Goal: Find contact information: Find contact information

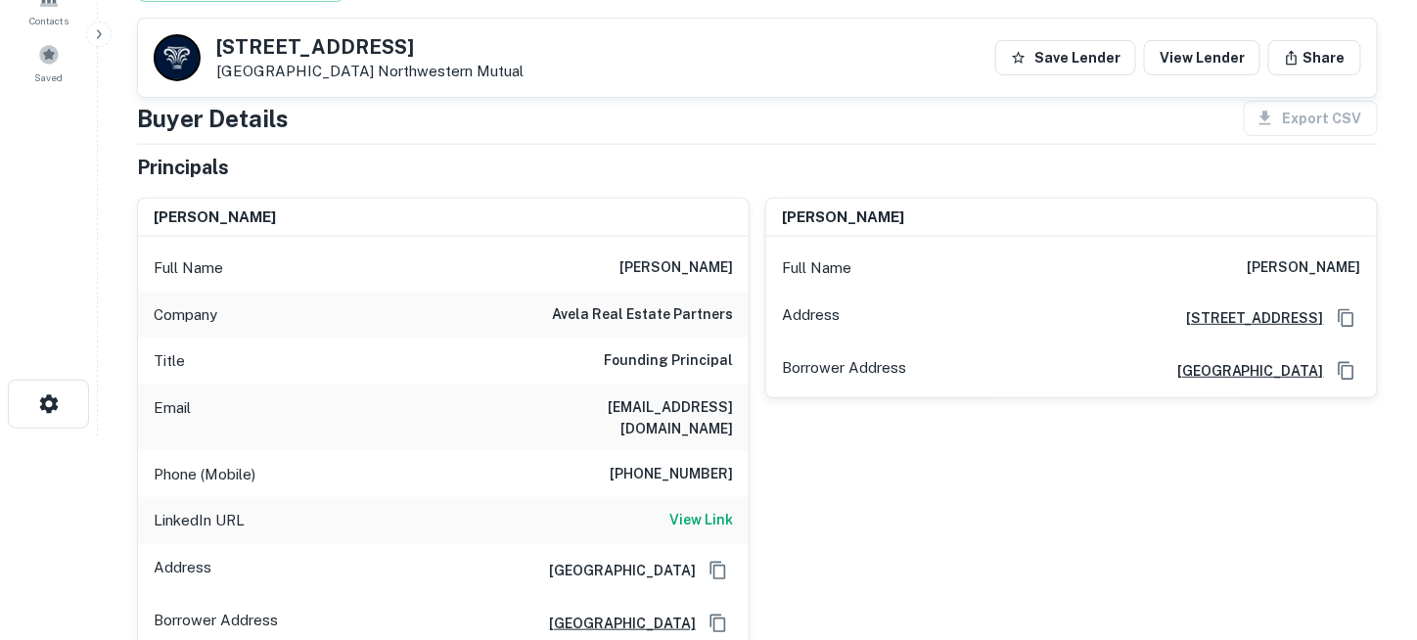
scroll to position [196, 0]
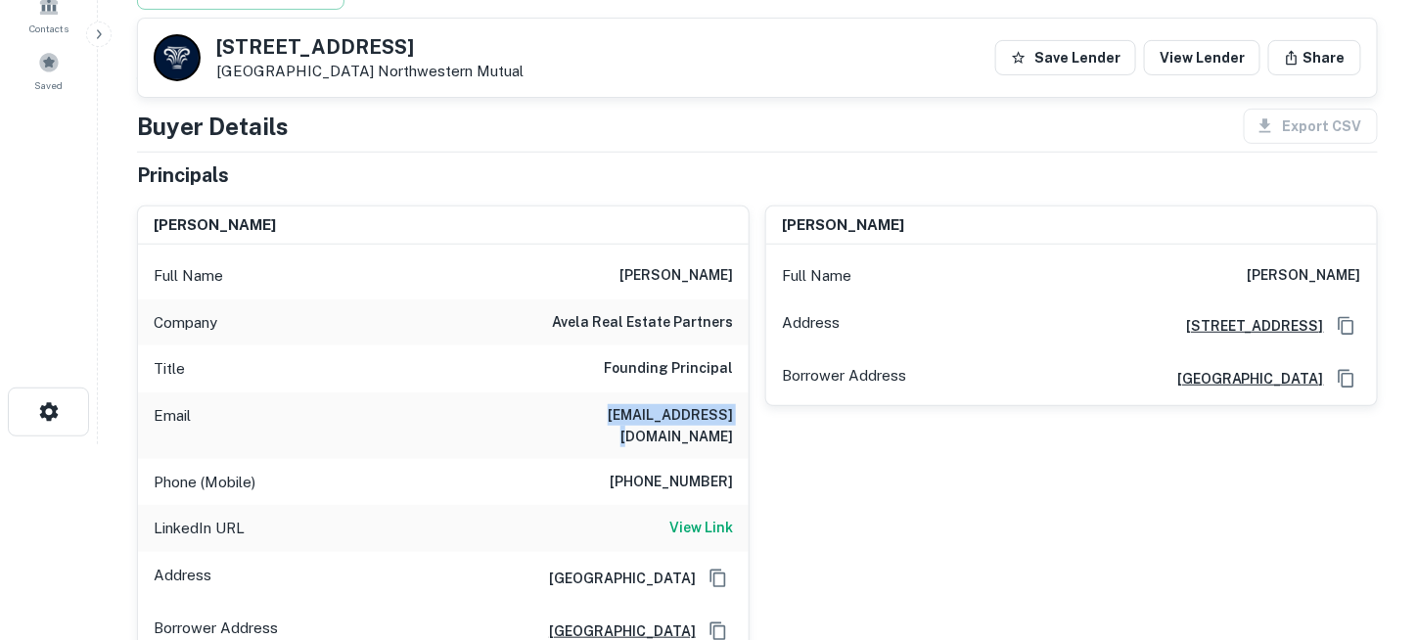
drag, startPoint x: 613, startPoint y: 404, endPoint x: 730, endPoint y: 412, distance: 117.7
click at [730, 412] on div "Email [EMAIL_ADDRESS][DOMAIN_NAME]" at bounding box center [443, 425] width 611 height 67
copy h6 "[EMAIL_ADDRESS][DOMAIN_NAME]"
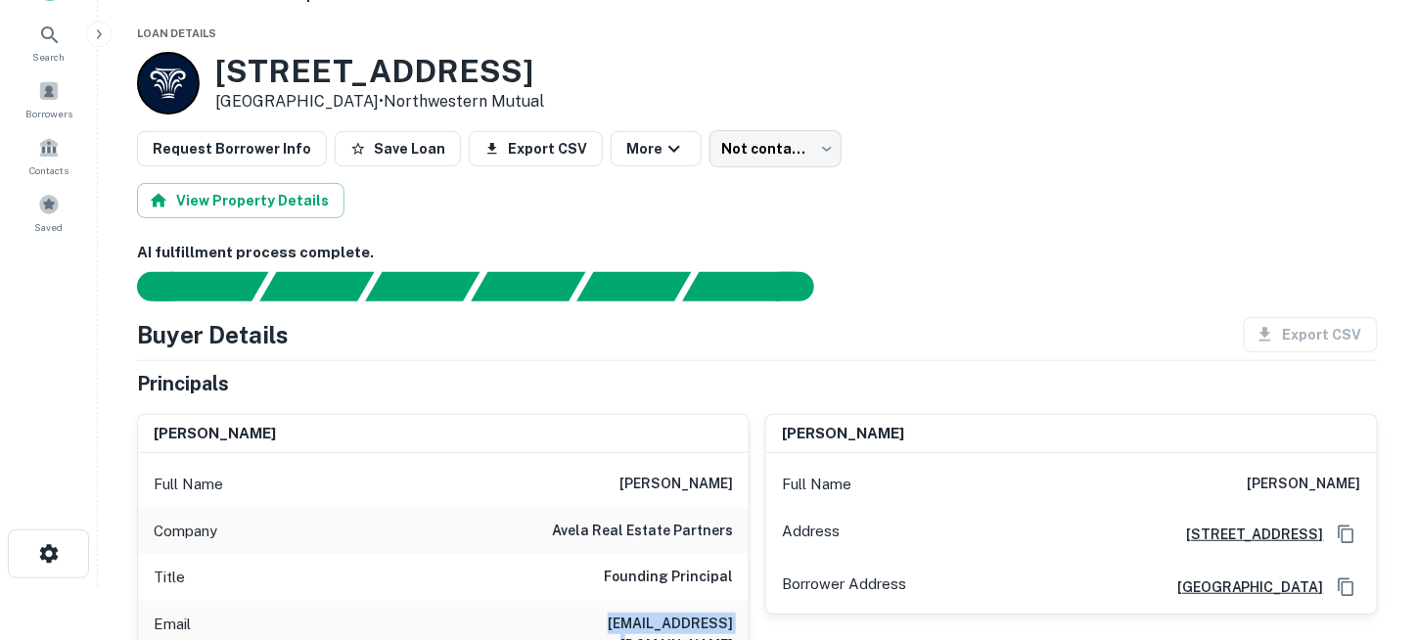
scroll to position [0, 0]
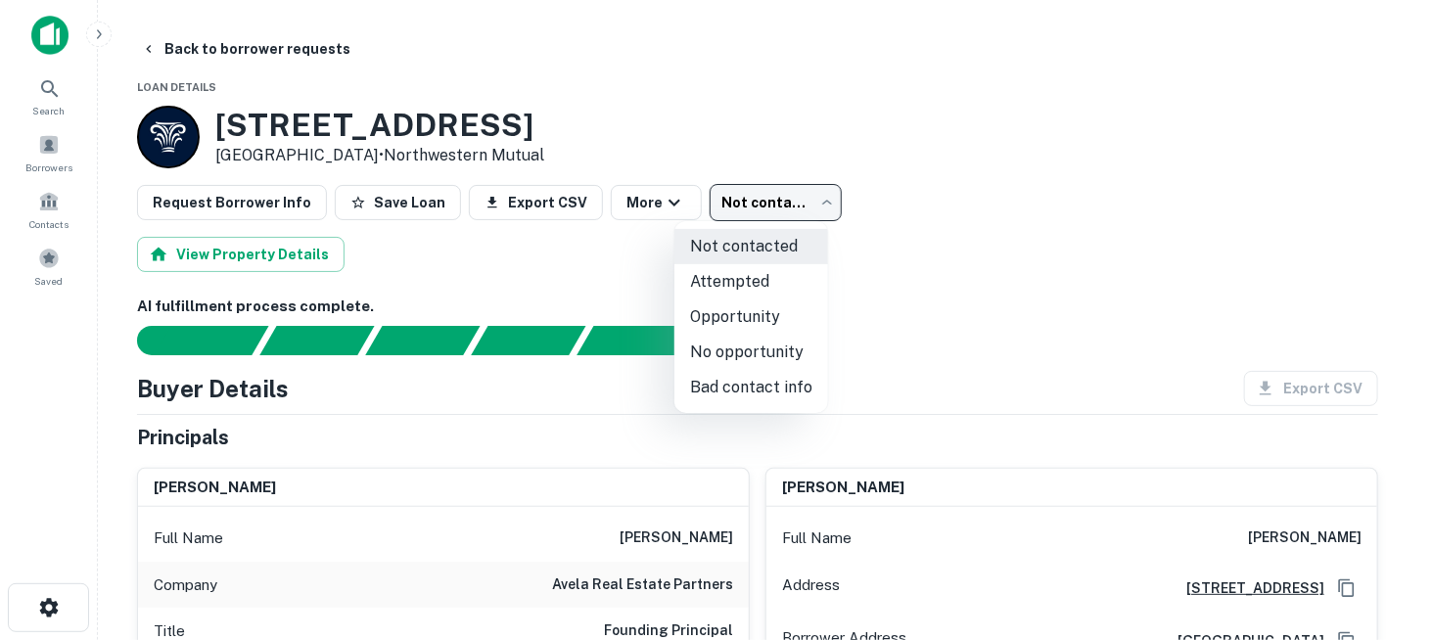
click at [796, 197] on body "Search Borrowers Contacts Saved Back to borrower requests Loan Details [STREET_…" at bounding box center [716, 320] width 1432 height 640
click at [782, 279] on li "Attempted" at bounding box center [751, 281] width 154 height 35
type input "*********"
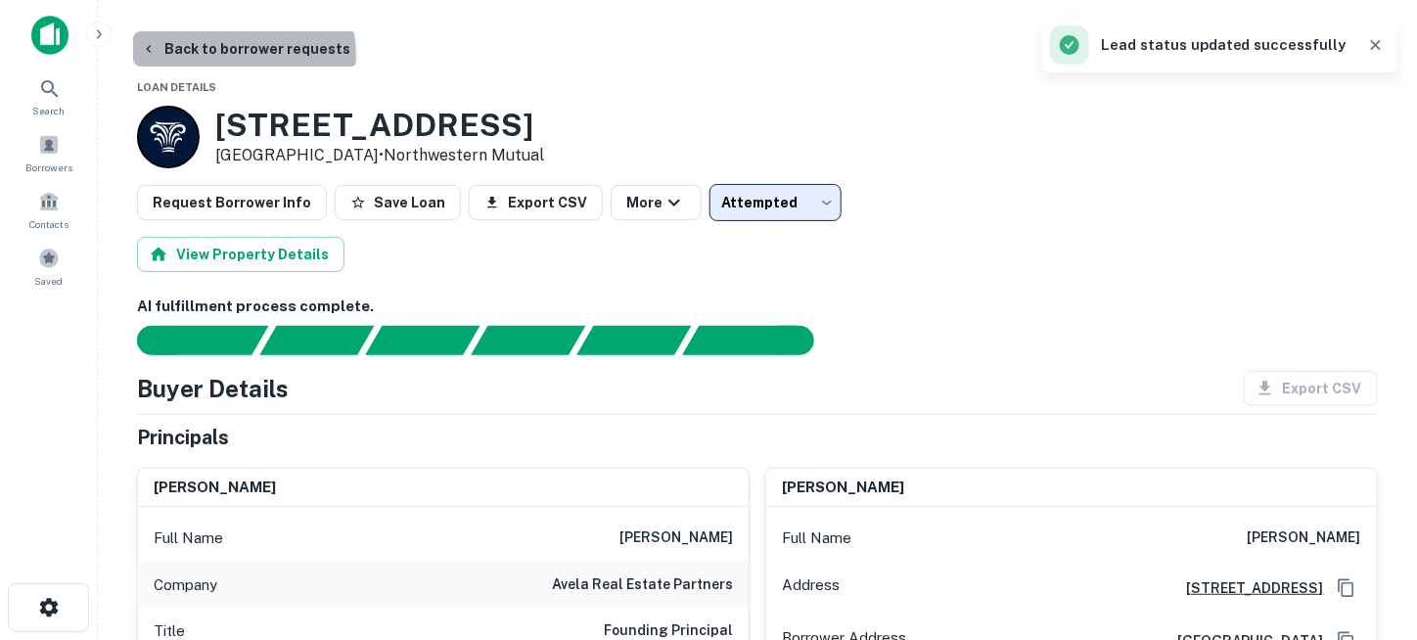
click at [243, 55] on button "Back to borrower requests" at bounding box center [245, 48] width 225 height 35
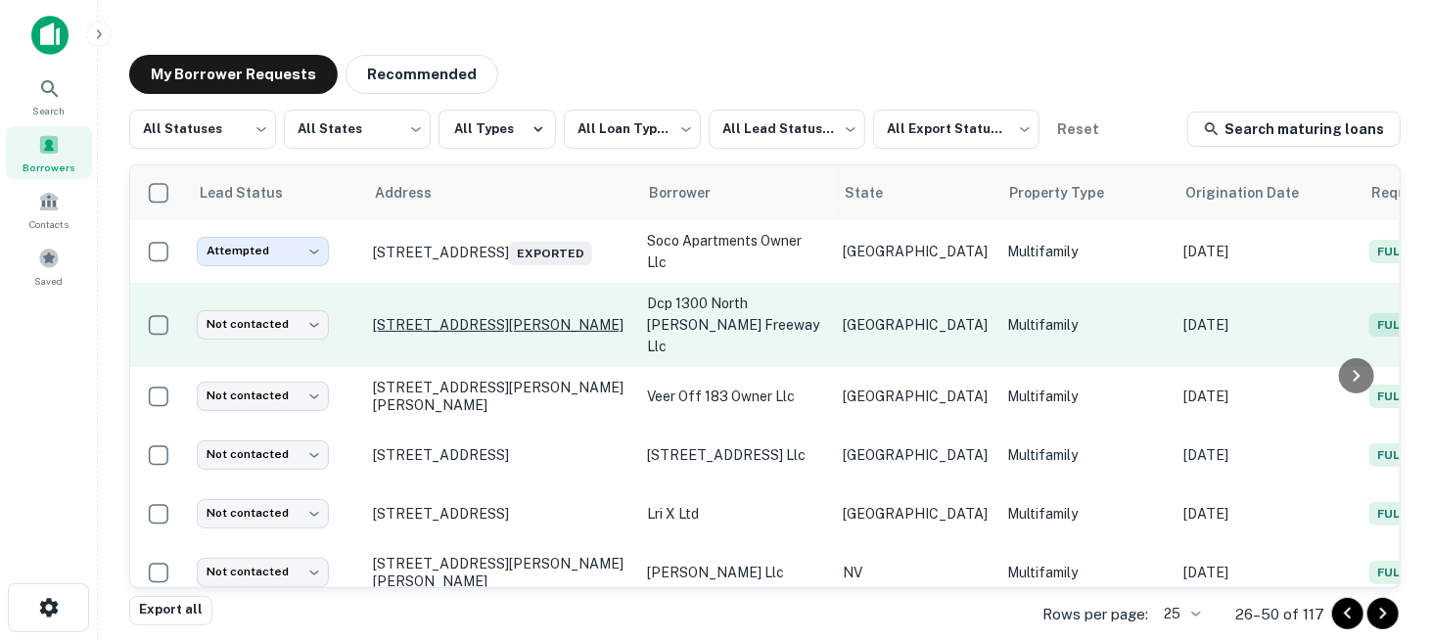
click at [420, 329] on p "[STREET_ADDRESS][PERSON_NAME]" at bounding box center [500, 325] width 254 height 18
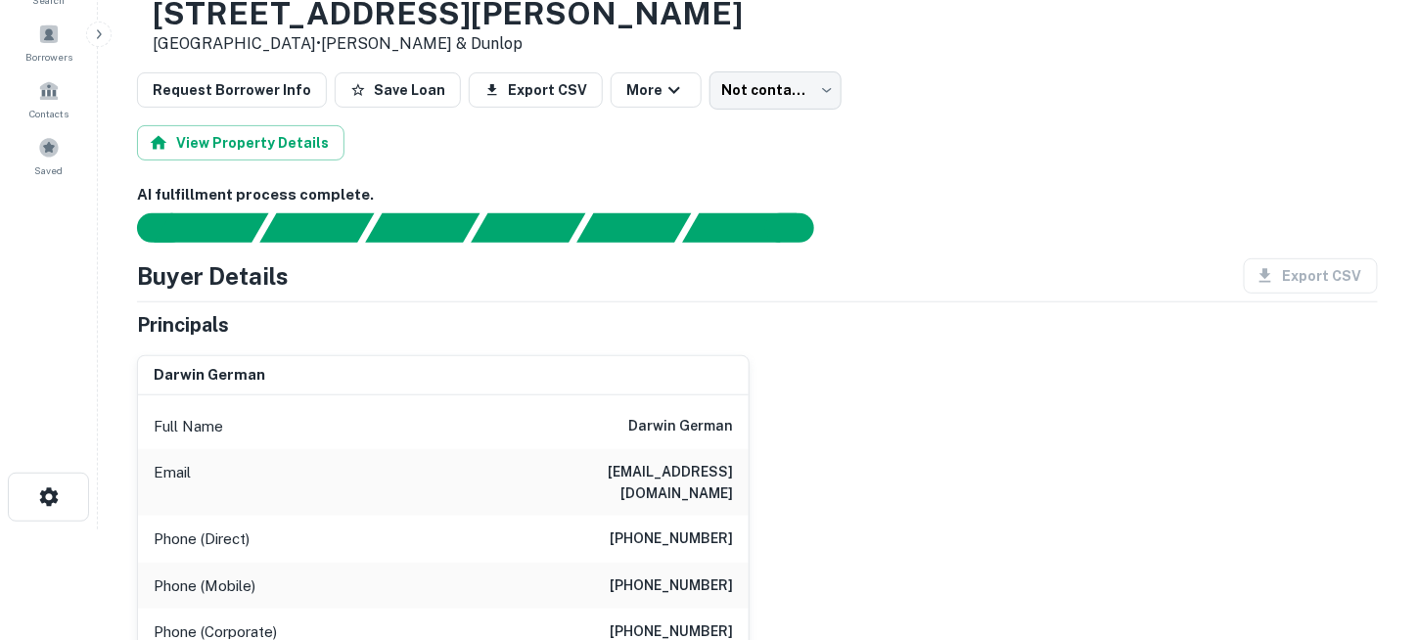
scroll to position [196, 0]
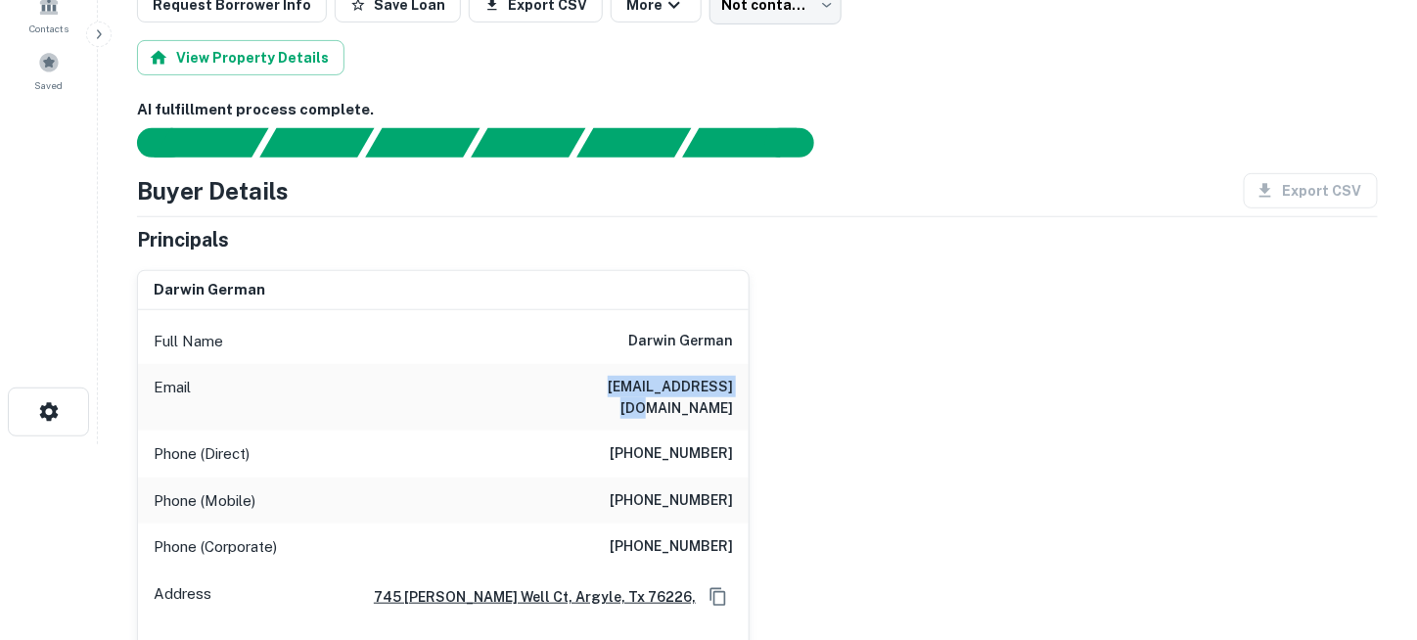
drag, startPoint x: 601, startPoint y: 382, endPoint x: 734, endPoint y: 385, distance: 133.1
click at [734, 385] on div "Email [EMAIL_ADDRESS][DOMAIN_NAME]" at bounding box center [443, 397] width 611 height 67
copy h6 "[EMAIL_ADDRESS][DOMAIN_NAME]"
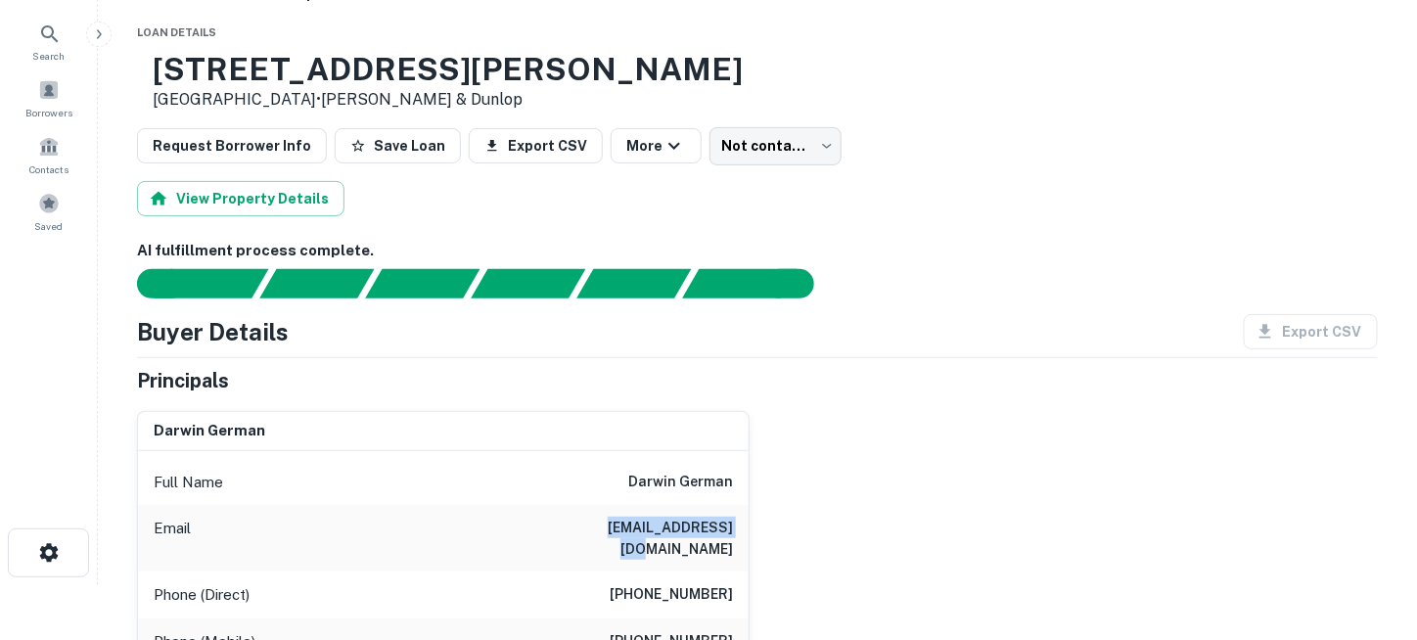
scroll to position [0, 0]
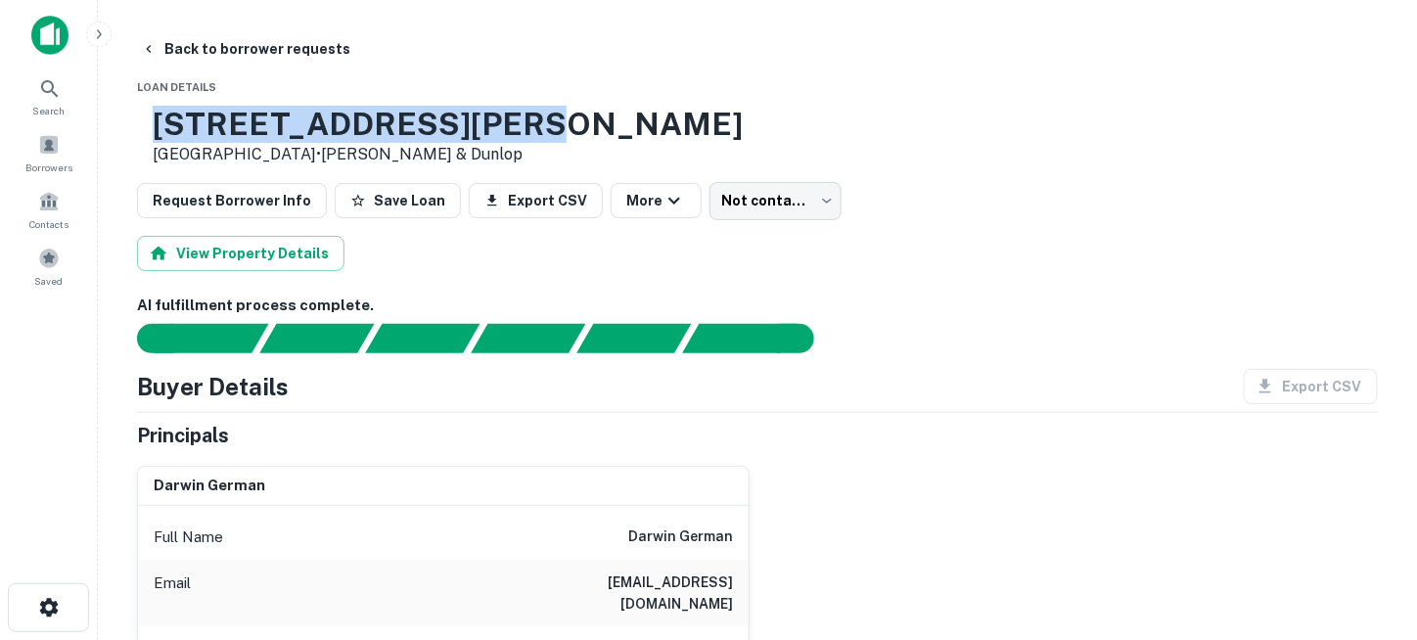
drag, startPoint x: 215, startPoint y: 126, endPoint x: 561, endPoint y: 132, distance: 345.5
click at [561, 132] on div "[STREET_ADDRESS][PERSON_NAME] • [PERSON_NAME] & Dunlop" at bounding box center [757, 136] width 1241 height 61
copy h3 "[STREET_ADDRESS][PERSON_NAME]"
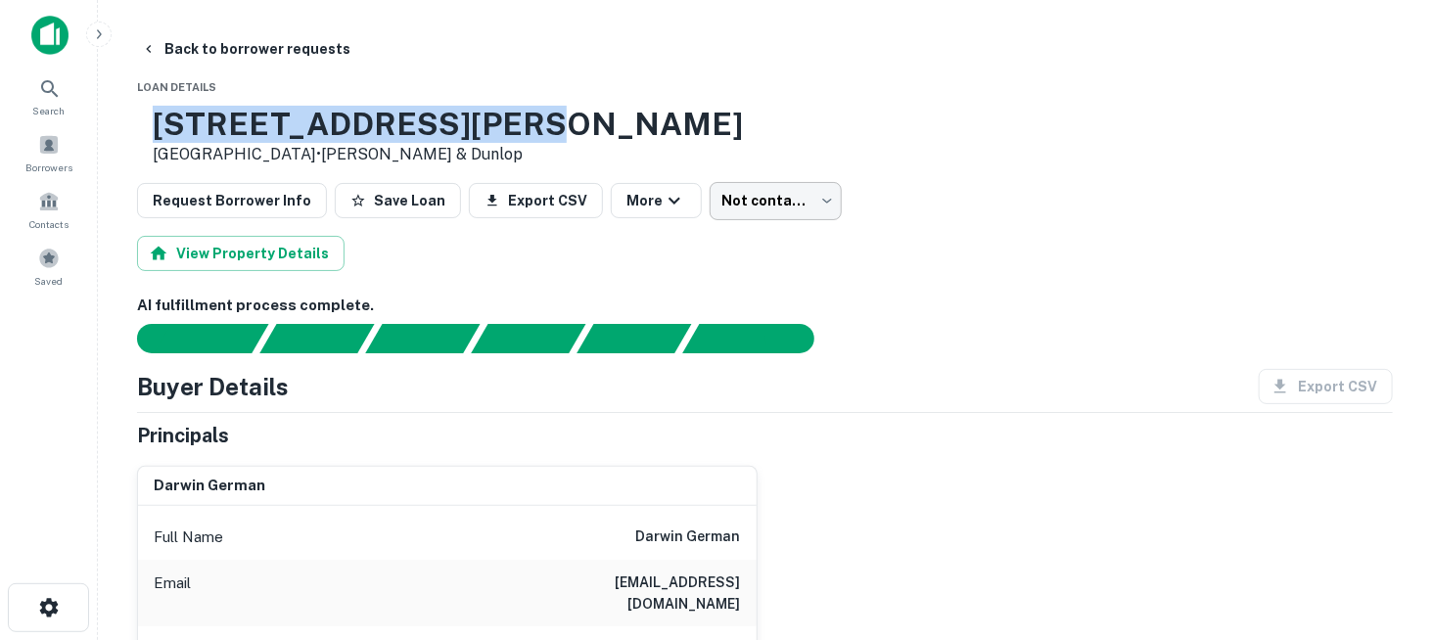
click at [732, 203] on body "Search Borrowers Contacts Saved Back to borrower requests Loan Details [STREET_…" at bounding box center [716, 320] width 1432 height 640
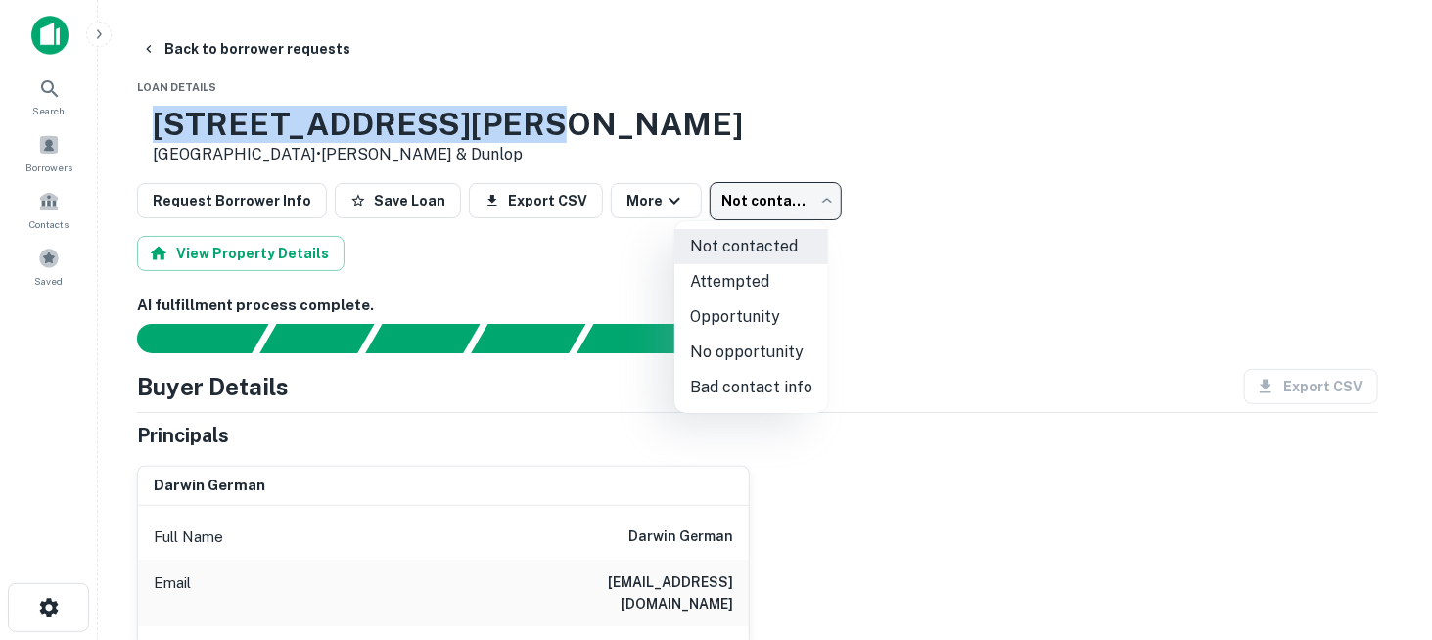
click at [730, 274] on li "Attempted" at bounding box center [751, 281] width 154 height 35
type input "*********"
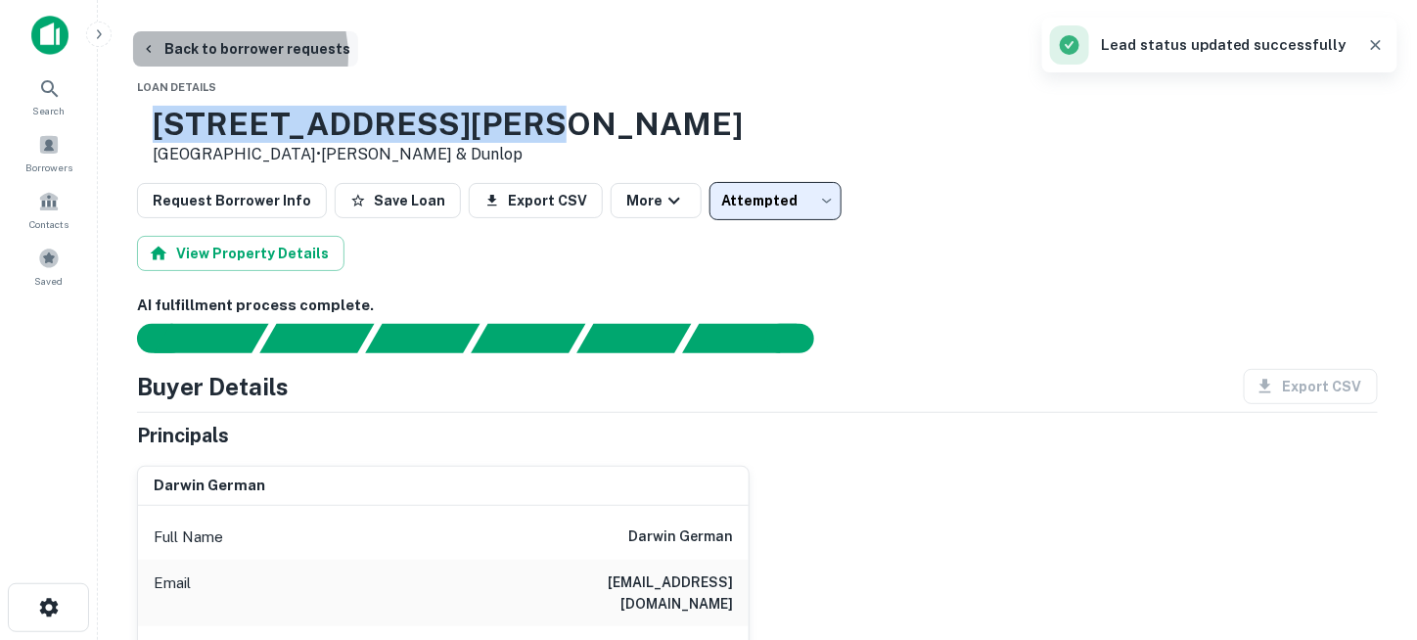
click at [211, 57] on button "Back to borrower requests" at bounding box center [245, 48] width 225 height 35
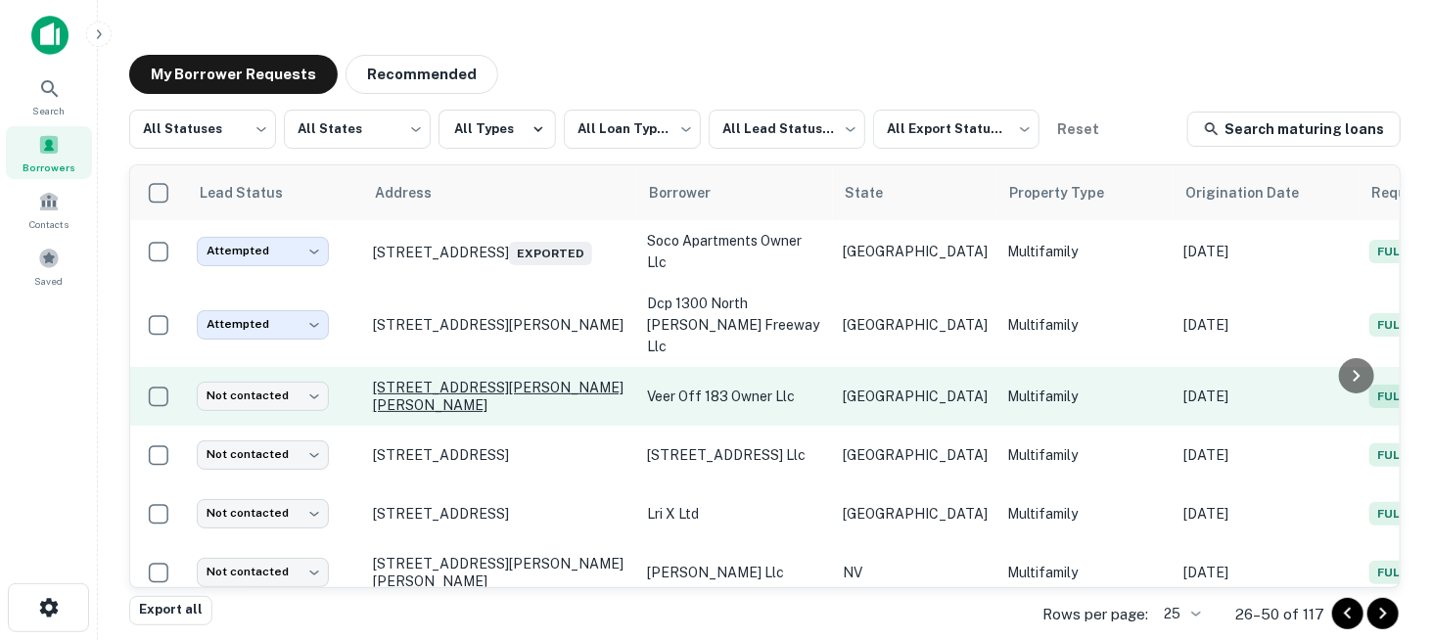
click at [450, 383] on p "[STREET_ADDRESS][PERSON_NAME][PERSON_NAME]" at bounding box center [500, 396] width 254 height 35
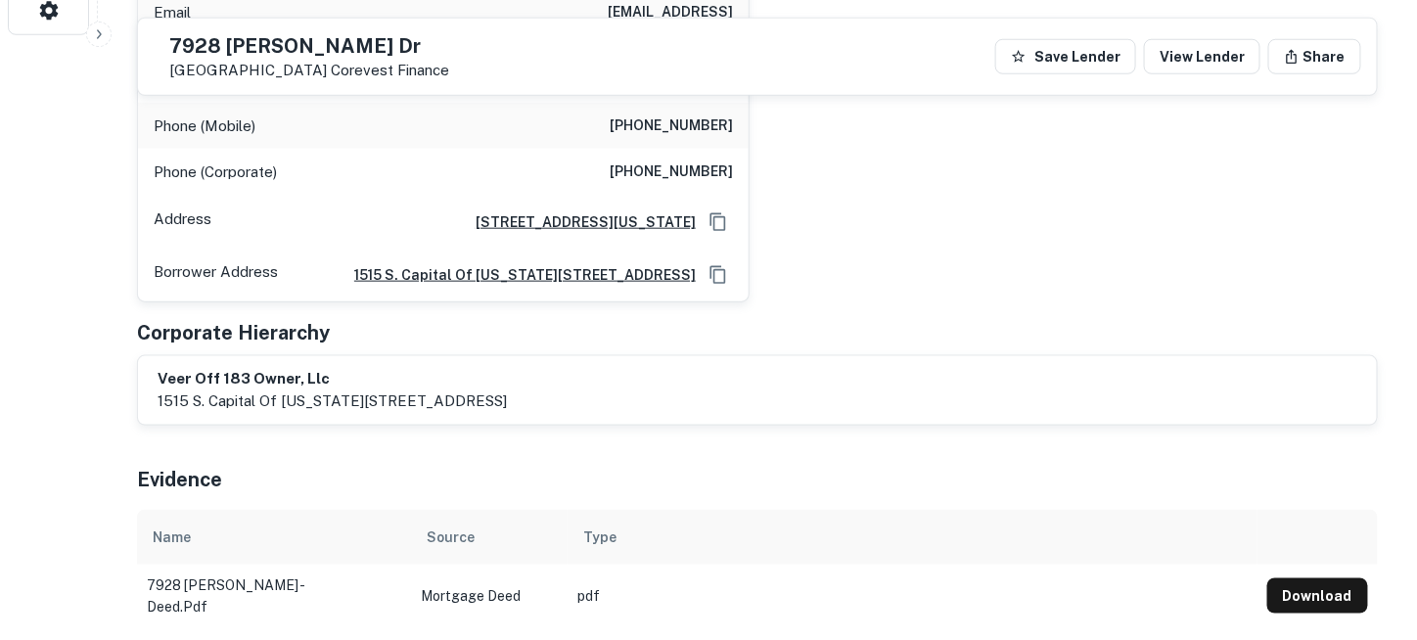
scroll to position [489, 0]
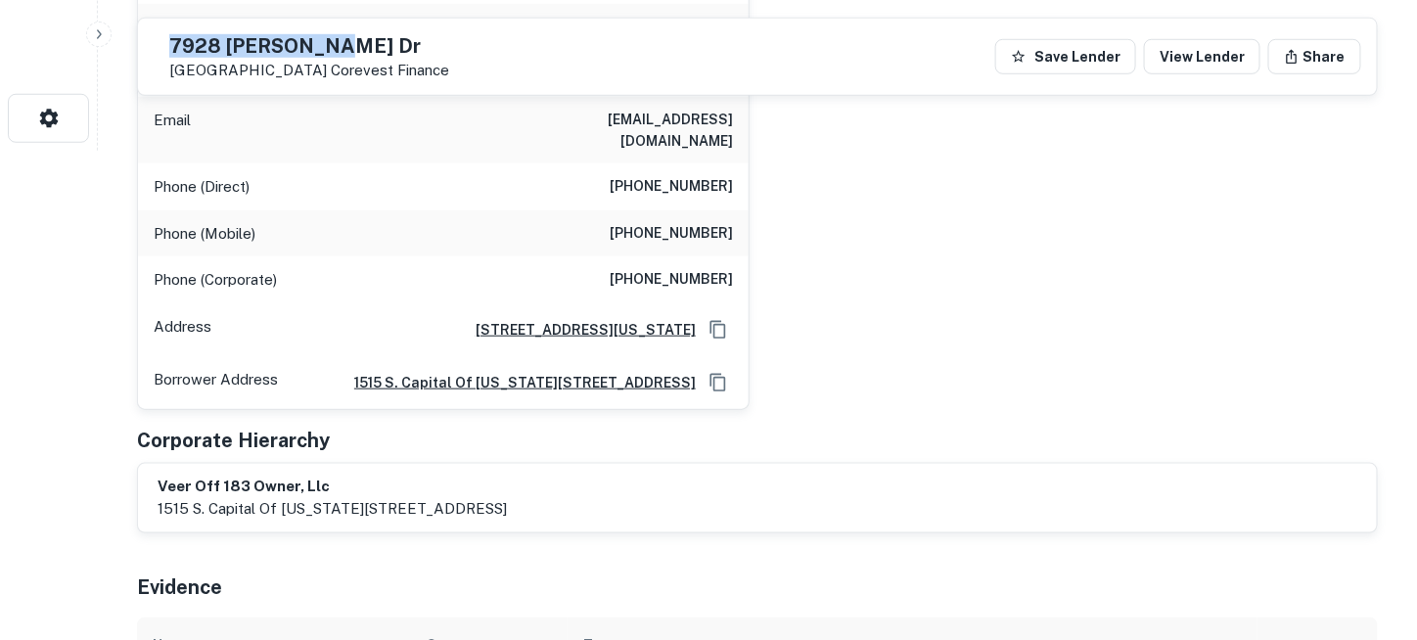
drag, startPoint x: 217, startPoint y: 47, endPoint x: 376, endPoint y: 43, distance: 158.6
click at [376, 43] on h5 "7928 [PERSON_NAME] Dr" at bounding box center [309, 46] width 280 height 20
copy h5 "7928 [PERSON_NAME] Dr"
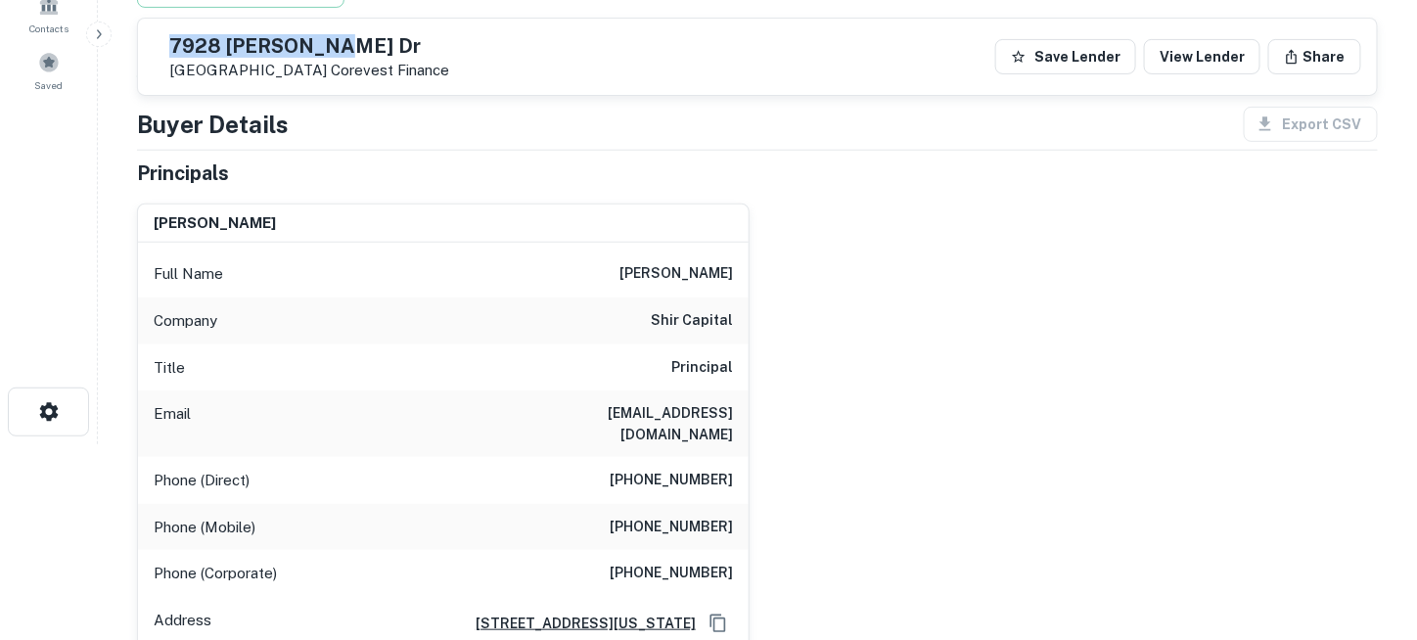
scroll to position [294, 0]
